Goal: Task Accomplishment & Management: Use online tool/utility

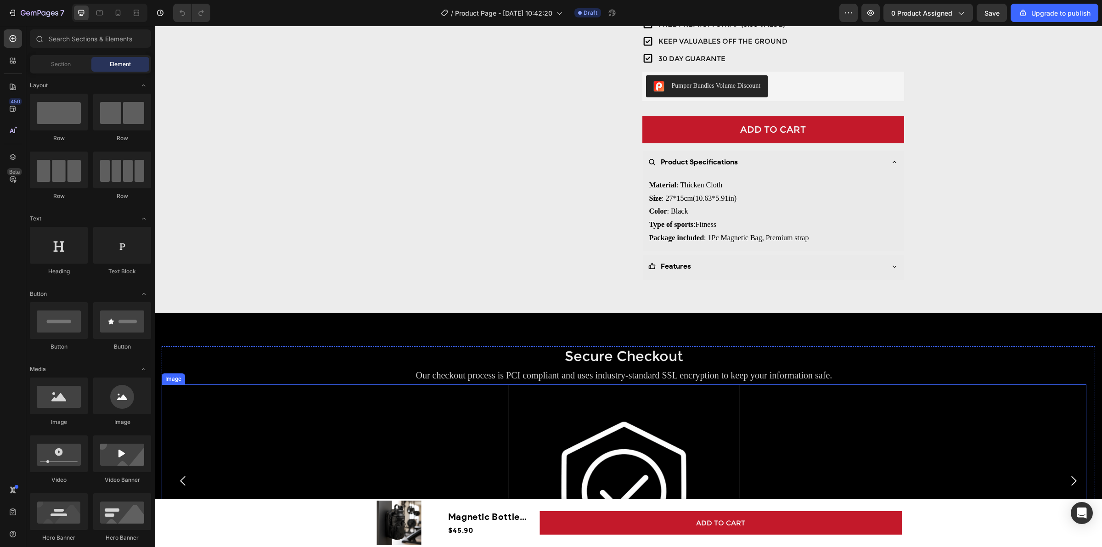
scroll to position [115, 0]
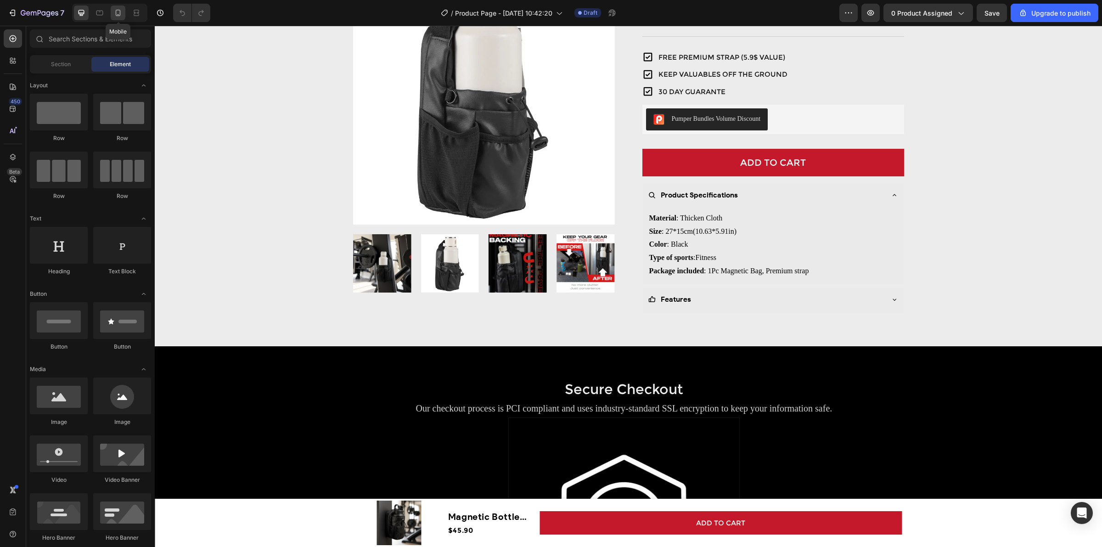
click at [112, 15] on div at bounding box center [118, 13] width 15 height 15
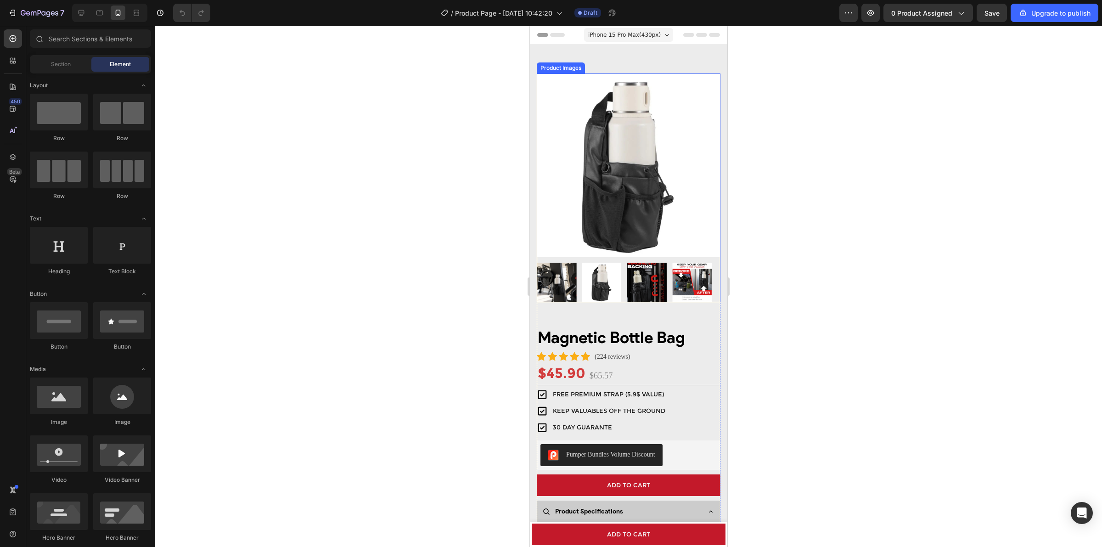
click at [637, 281] on img at bounding box center [646, 282] width 39 height 39
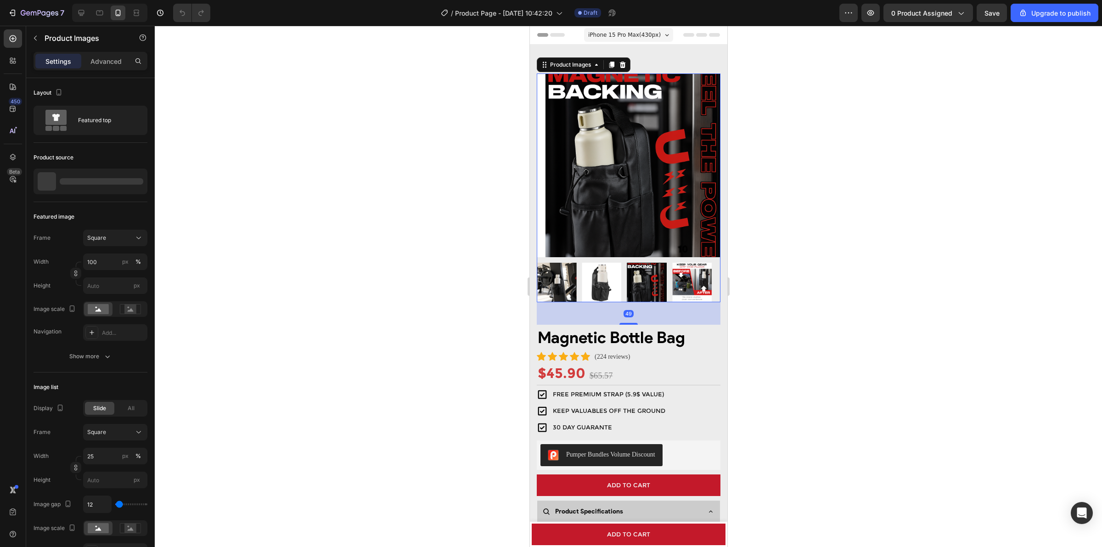
click at [612, 281] on div at bounding box center [628, 282] width 184 height 39
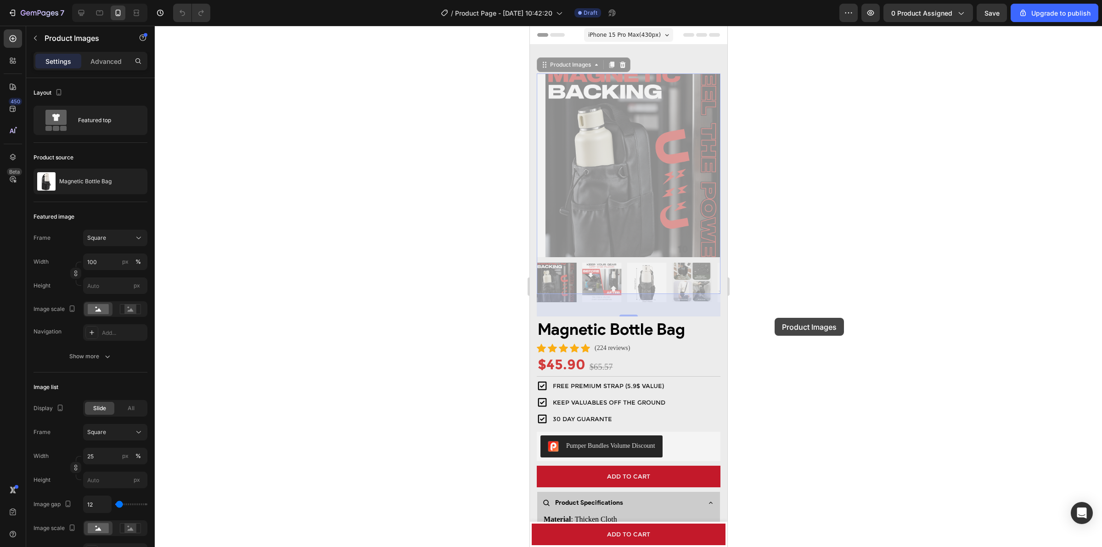
click at [945, 321] on div at bounding box center [629, 286] width 948 height 521
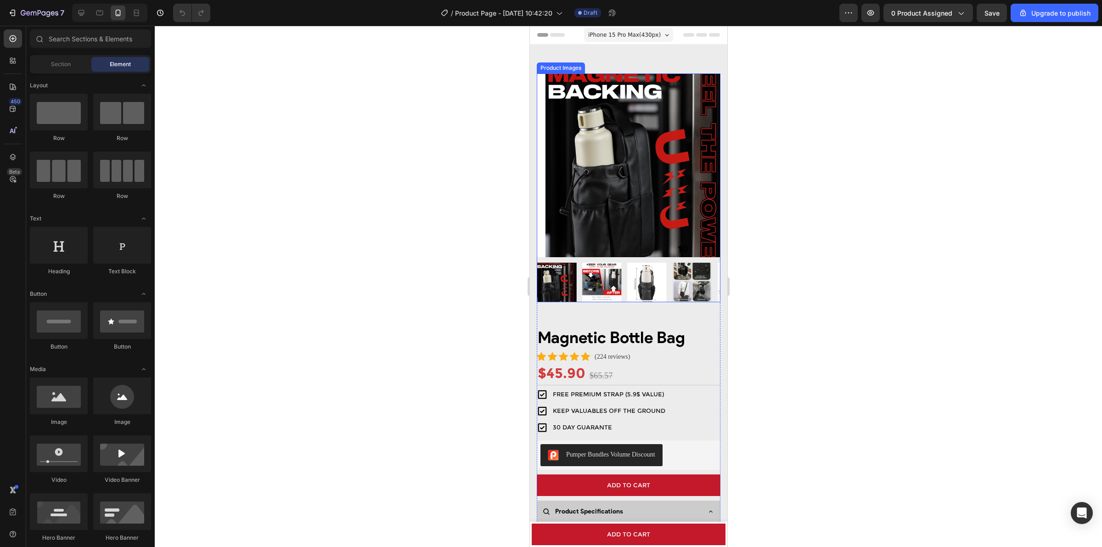
click at [562, 276] on div at bounding box center [555, 282] width 39 height 39
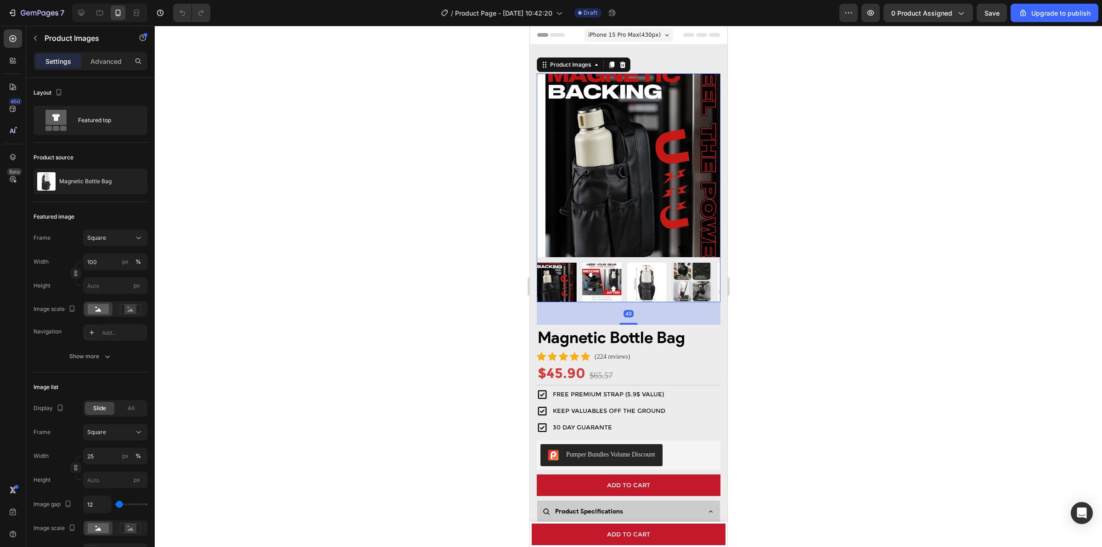
click at [645, 278] on img at bounding box center [646, 282] width 39 height 39
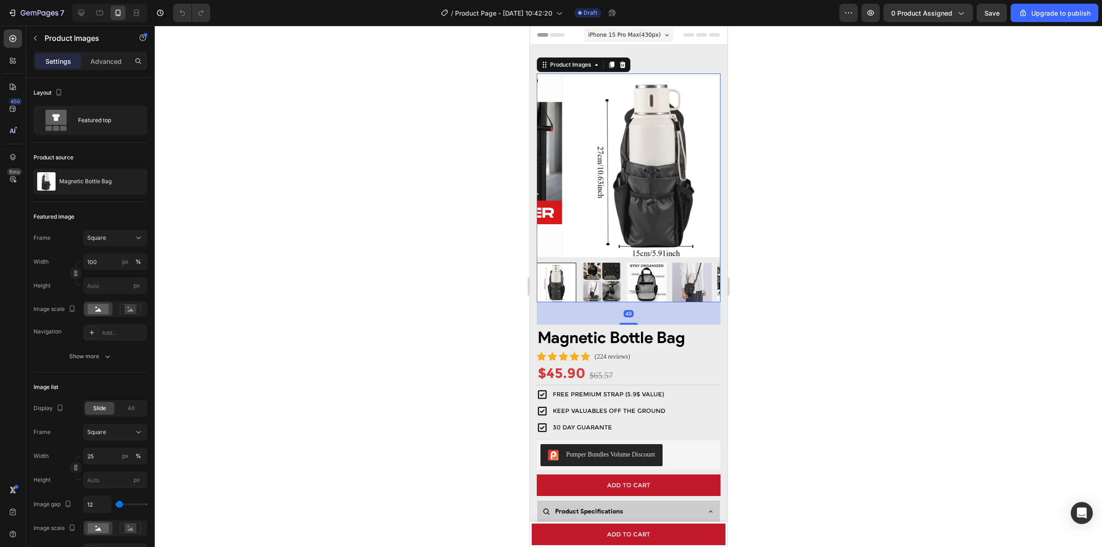
click at [559, 279] on div at bounding box center [555, 282] width 39 height 39
click at [616, 276] on img at bounding box center [600, 282] width 39 height 39
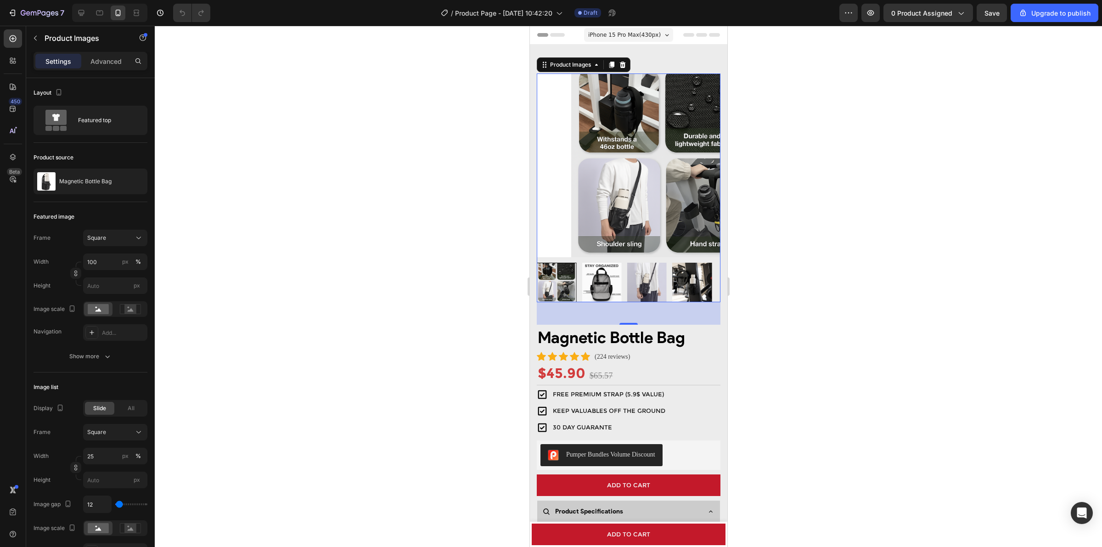
click at [609, 279] on img at bounding box center [600, 282] width 39 height 39
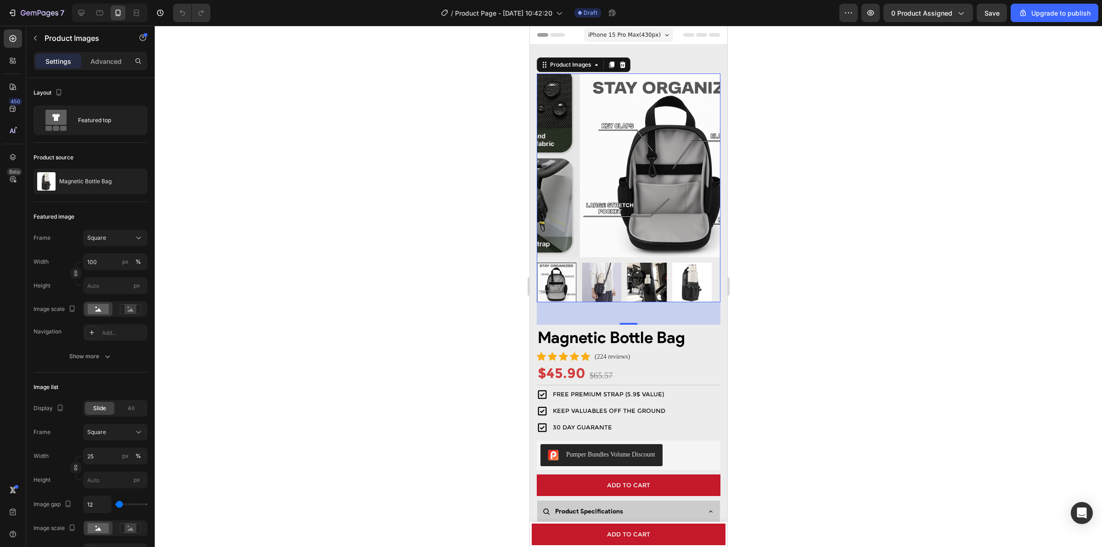
click at [612, 280] on img at bounding box center [600, 282] width 39 height 39
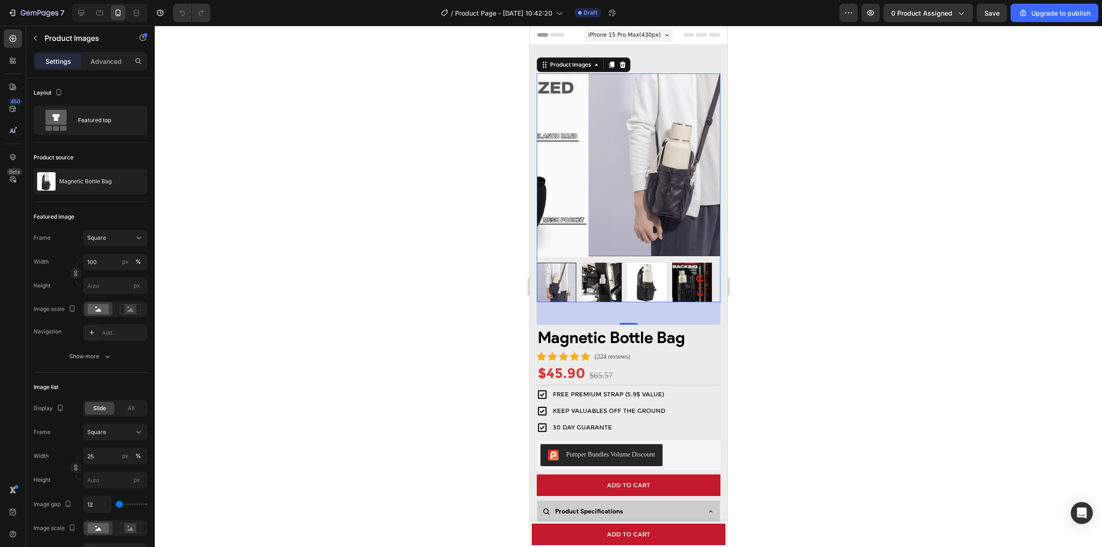
click at [613, 281] on img at bounding box center [600, 282] width 39 height 39
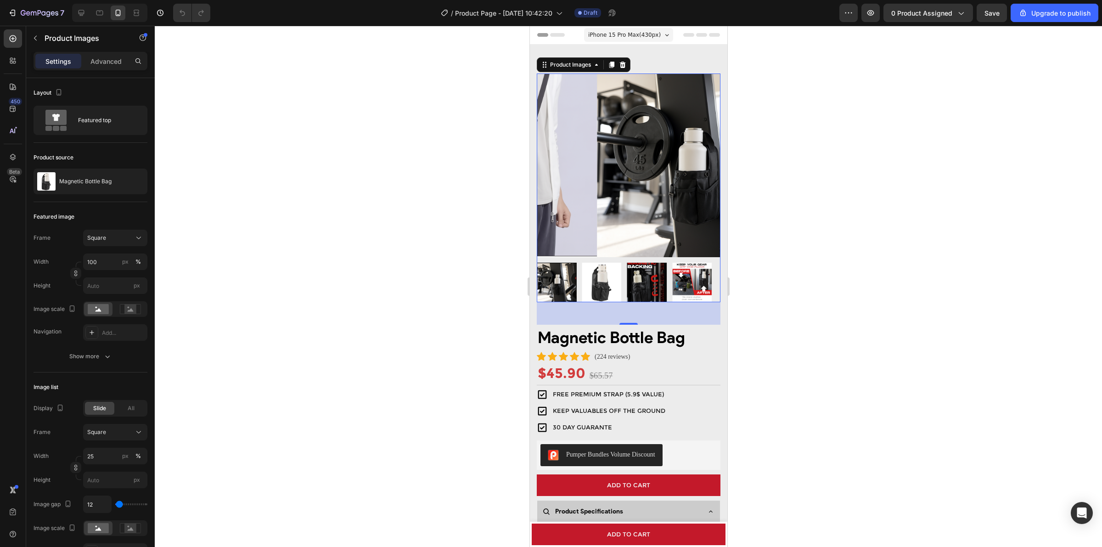
click at [616, 278] on img at bounding box center [600, 282] width 39 height 39
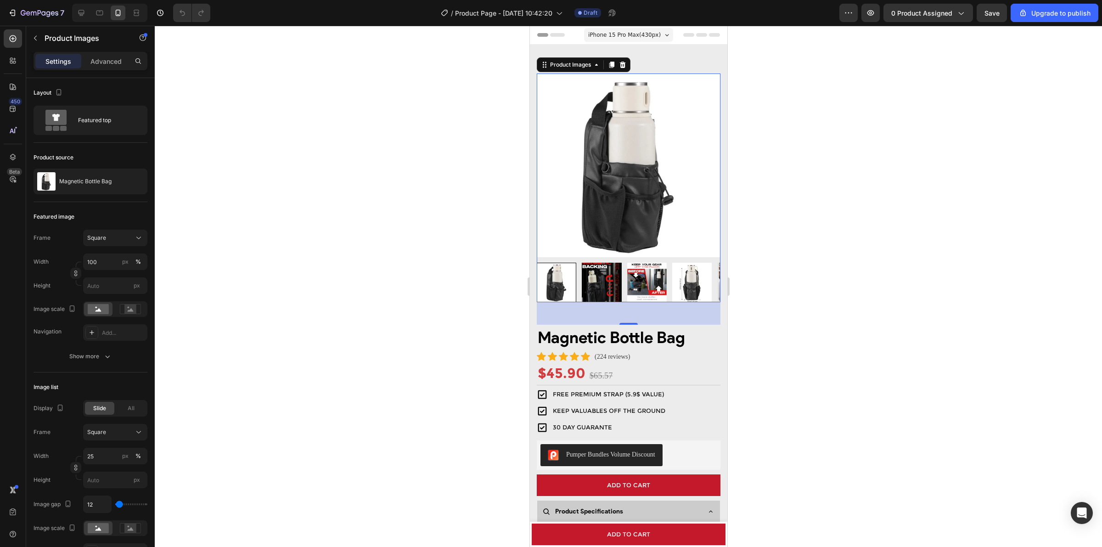
click at [685, 280] on img at bounding box center [691, 282] width 39 height 39
